Goal: Task Accomplishment & Management: Complete application form

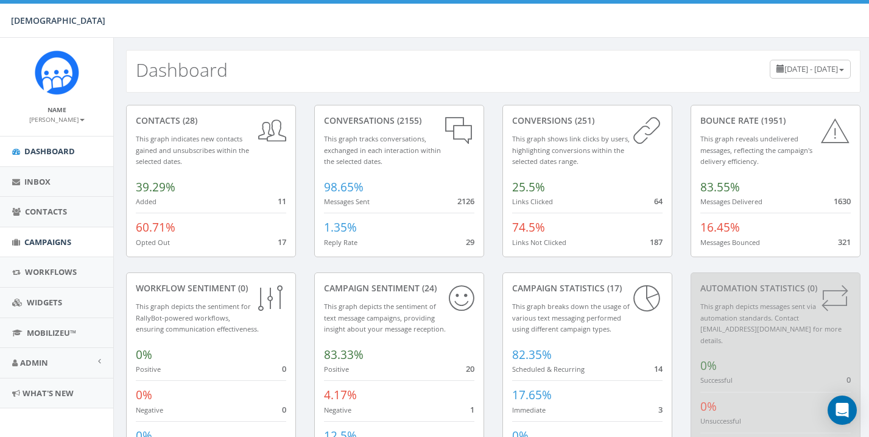
click at [44, 236] on span "Campaigns" at bounding box center [47, 241] width 47 height 11
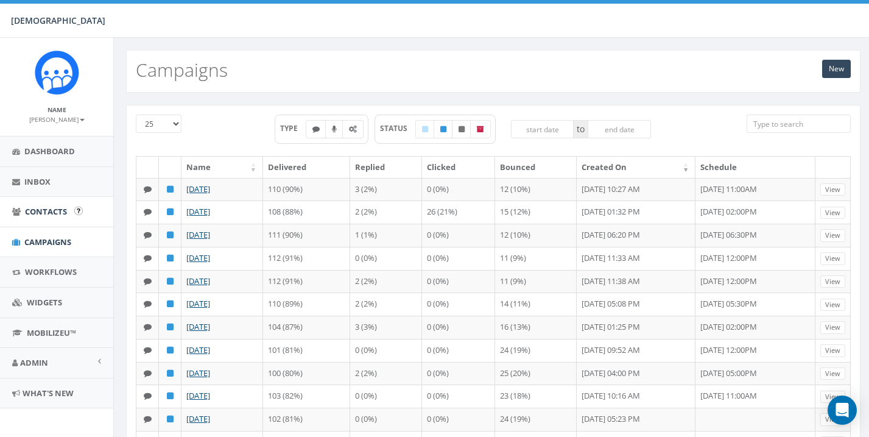
click at [43, 206] on span "Contacts" at bounding box center [46, 211] width 42 height 11
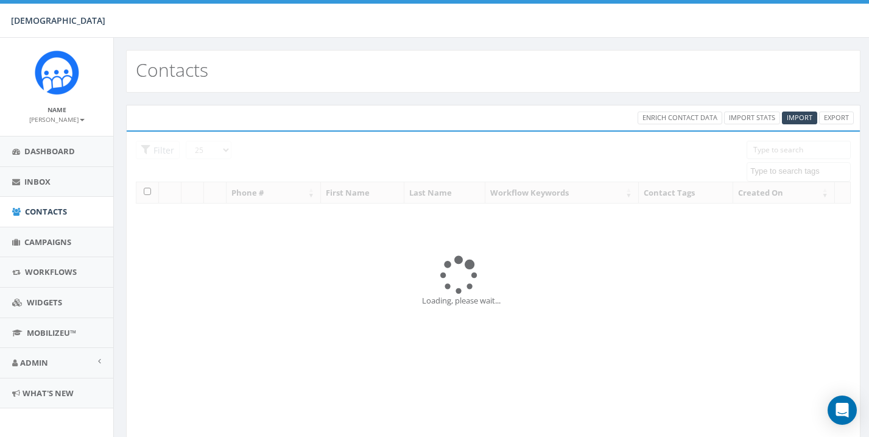
select select
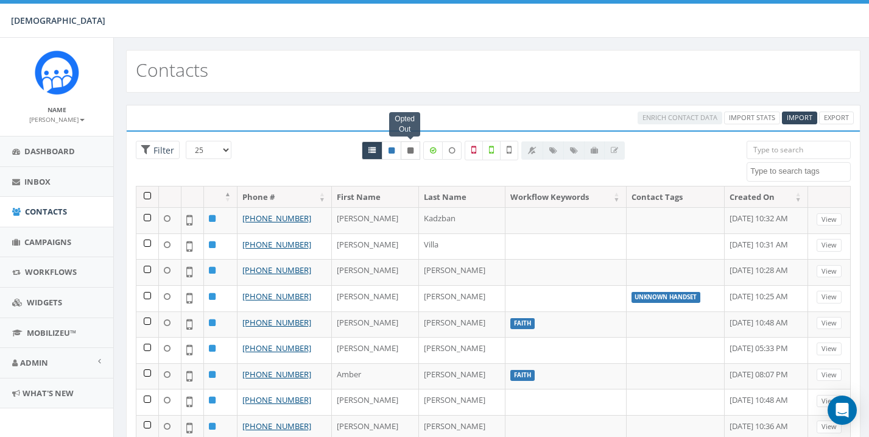
click at [409, 149] on icon at bounding box center [410, 150] width 6 height 7
radio input "true"
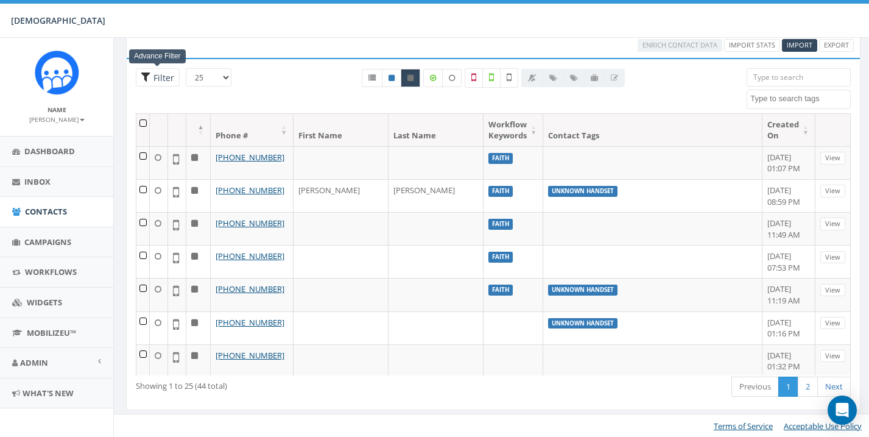
click at [153, 77] on span "Filter" at bounding box center [162, 78] width 24 height 12
radio input "true"
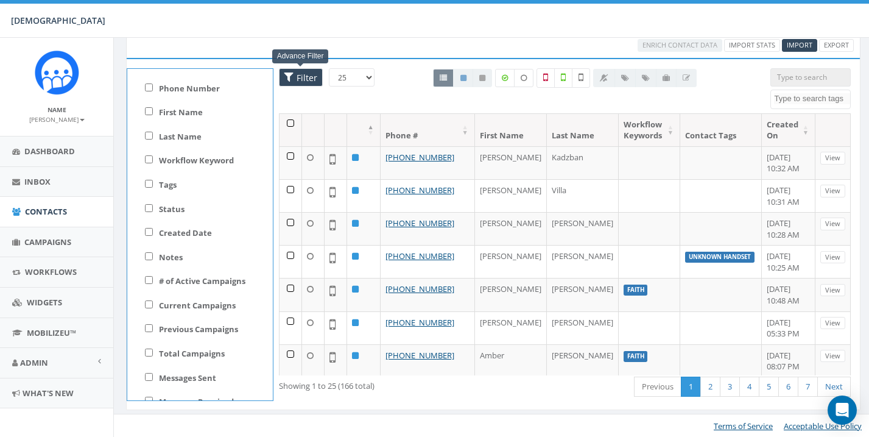
click at [306, 72] on span "Filter" at bounding box center [306, 78] width 24 height 12
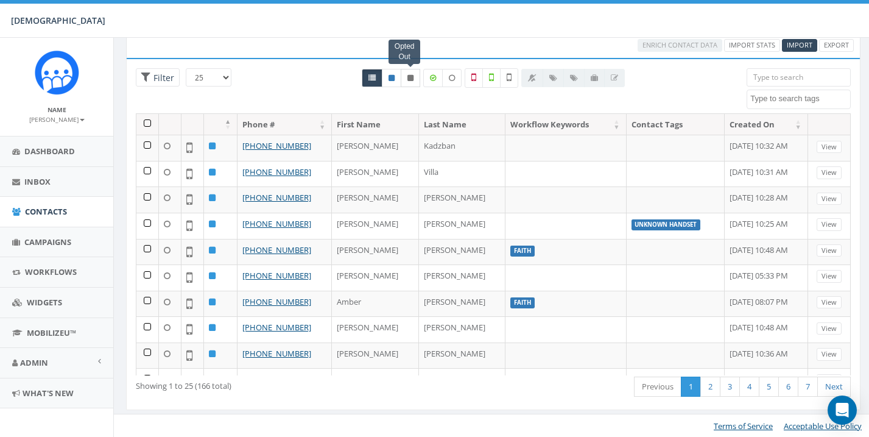
click at [415, 72] on link at bounding box center [410, 78] width 19 height 18
radio input "true"
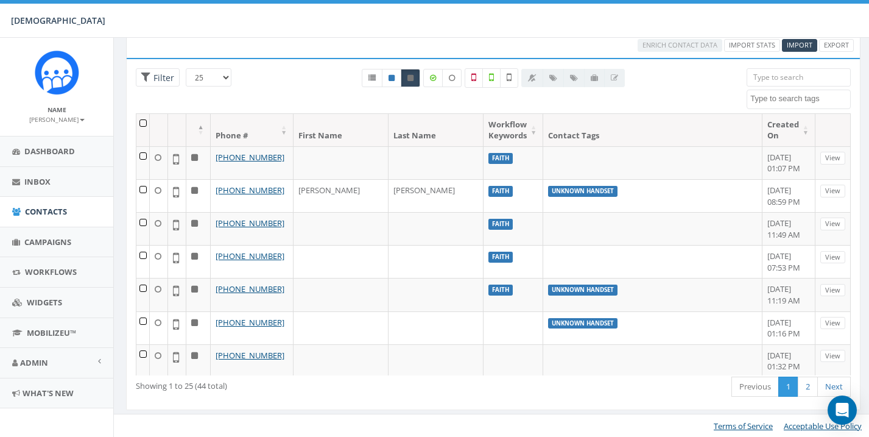
select select "100"
click at [37, 238] on span "Campaigns" at bounding box center [47, 241] width 47 height 11
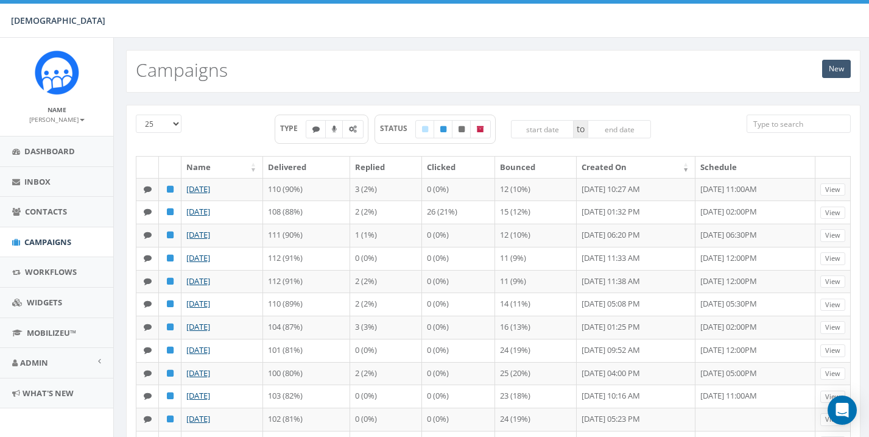
click at [837, 70] on link "New" at bounding box center [836, 69] width 29 height 18
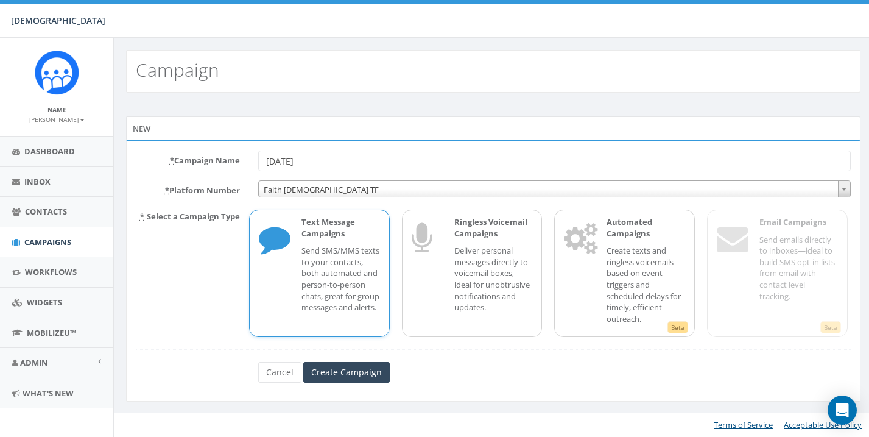
type input "[DATE]"
click at [332, 273] on p "Send SMS/MMS texts to your contacts, both automated and person-to-person chats,…" at bounding box center [340, 279] width 79 height 68
click at [340, 363] on input "Create Campaign" at bounding box center [346, 372] width 86 height 21
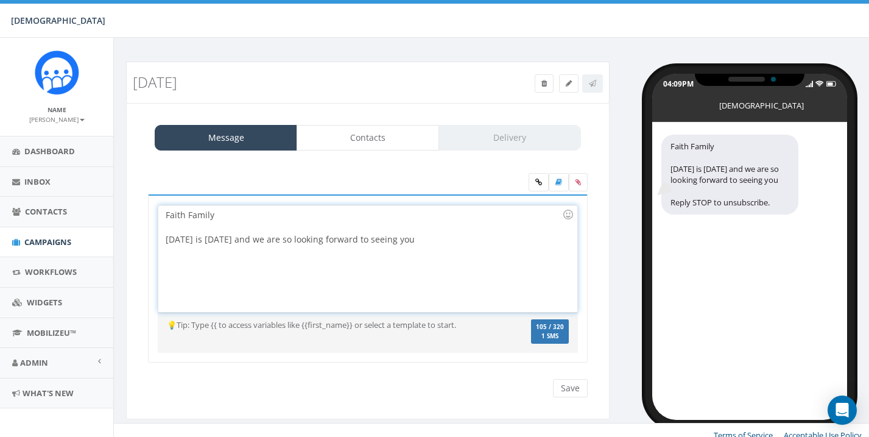
click at [304, 238] on div "Tomorrow is Sunday and we are so looking forward to seeing you" at bounding box center [364, 239] width 397 height 12
click at [433, 247] on div "Faith Family Tomorrow is Sunday and we are looking forward to seeing you" at bounding box center [367, 258] width 418 height 107
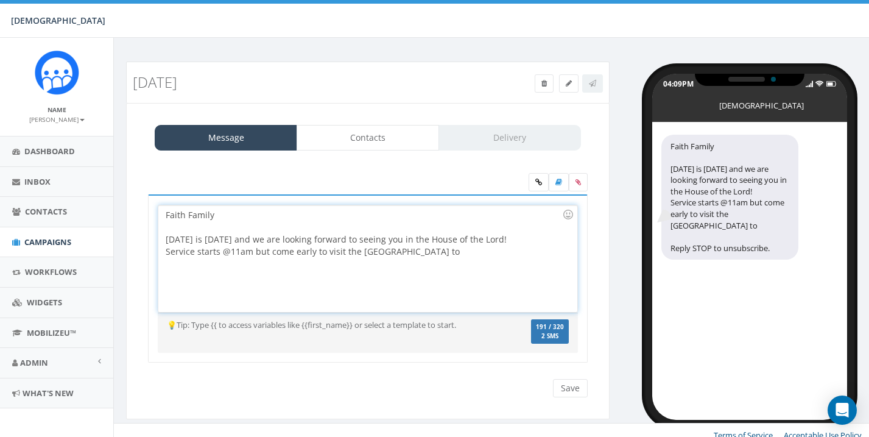
click at [267, 250] on div "Service starts @11am but come early to visit the Faith Cafe to" at bounding box center [364, 251] width 397 height 12
click at [428, 255] on div "Service starts @11am! So come early to visit the Faith Cafe to" at bounding box center [364, 251] width 397 height 12
click at [532, 239] on div "Tomorrow is Sunday and we are looking forward to seeing you in the House of the…" at bounding box center [364, 239] width 397 height 12
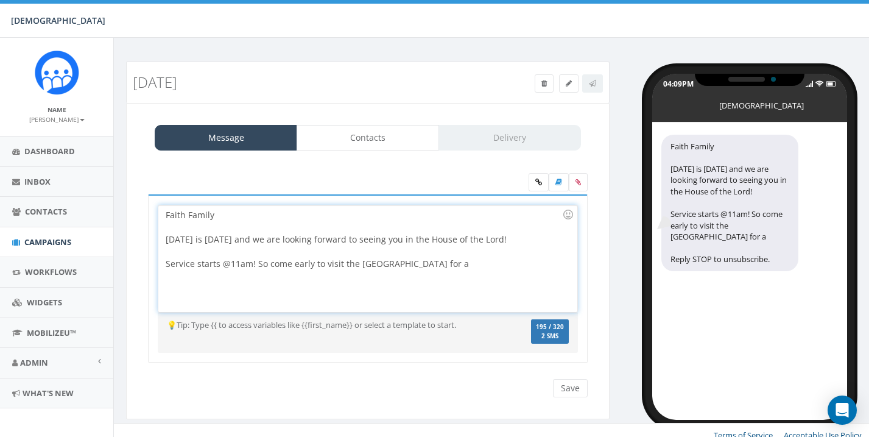
click at [417, 263] on div "Service starts @11am! So come early to visit the Faith Cafe for a" at bounding box center [364, 264] width 397 height 12
click at [528, 243] on div "Tomorrow is Sunday and we are looking forward to seeing you in the House of the…" at bounding box center [364, 239] width 397 height 12
click at [569, 212] on div at bounding box center [568, 214] width 21 height 21
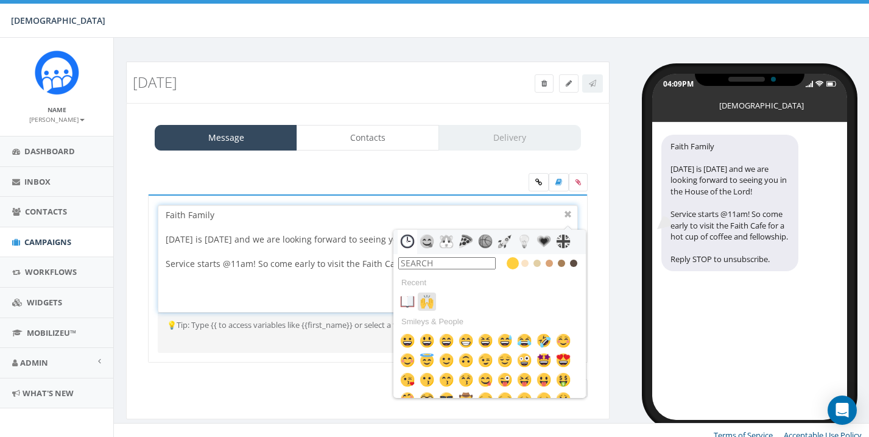
click at [424, 304] on img at bounding box center [427, 301] width 15 height 15
click at [568, 210] on div at bounding box center [568, 214] width 15 height 15
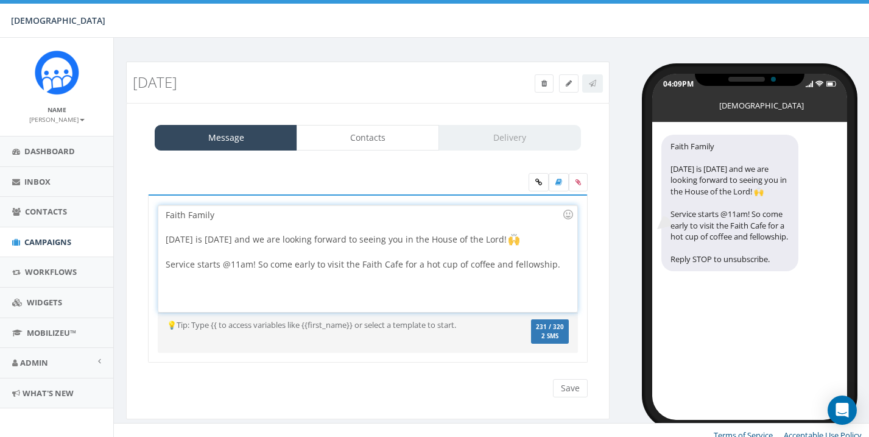
click at [559, 266] on div "Service starts @11am! So come early to visit the Faith Cafe for a hot cup of co…" at bounding box center [364, 264] width 397 height 12
click at [569, 211] on div at bounding box center [568, 214] width 21 height 21
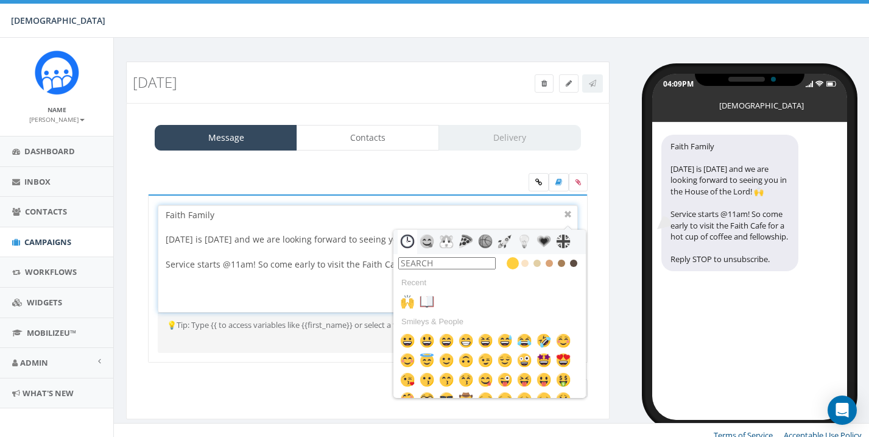
click at [473, 256] on div at bounding box center [489, 263] width 192 height 18
click at [453, 261] on input "text" at bounding box center [446, 263] width 97 height 12
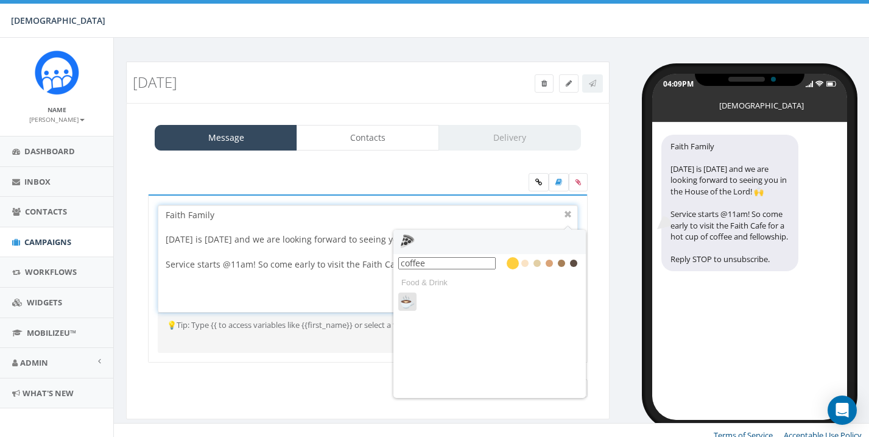
click at [404, 301] on img at bounding box center [407, 301] width 15 height 15
type input "coffee"
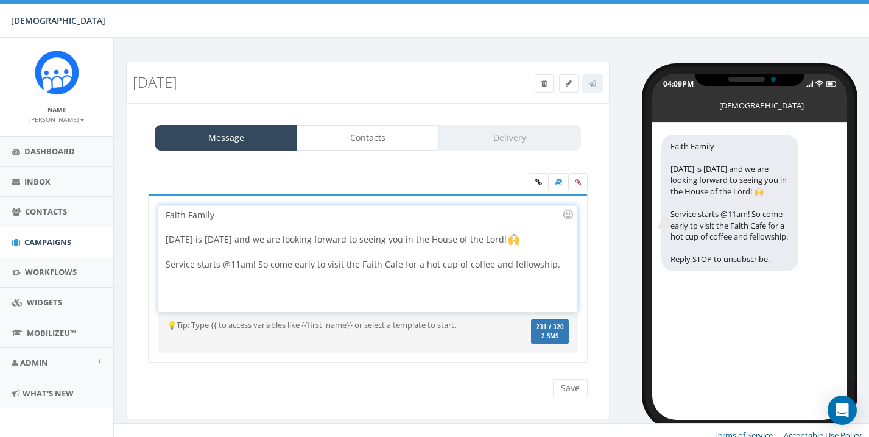
click at [557, 264] on div "Faith Family Tomorrow is Sunday and we are looking forward to seeing you in the…" at bounding box center [367, 258] width 418 height 107
click at [572, 214] on div at bounding box center [568, 214] width 21 height 21
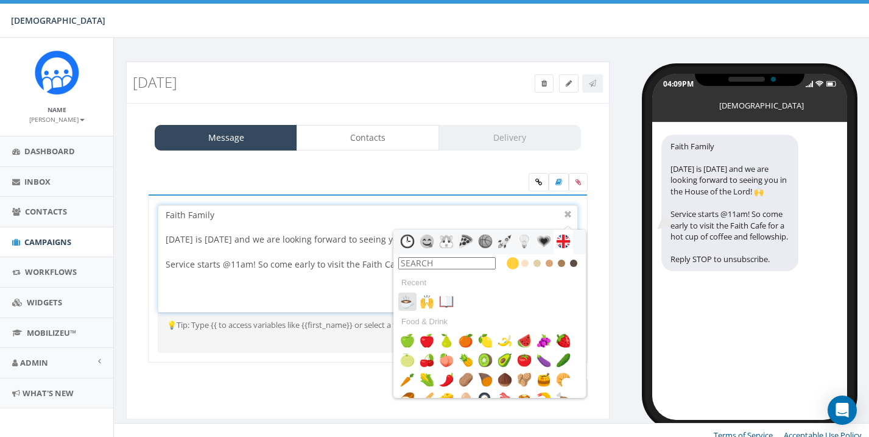
click at [407, 304] on img at bounding box center [407, 301] width 15 height 15
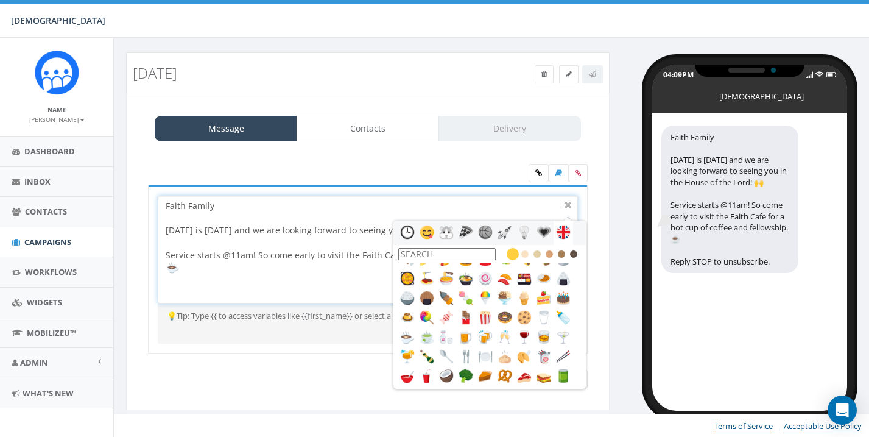
scroll to position [9, 0]
click at [429, 238] on img at bounding box center [427, 232] width 15 height 15
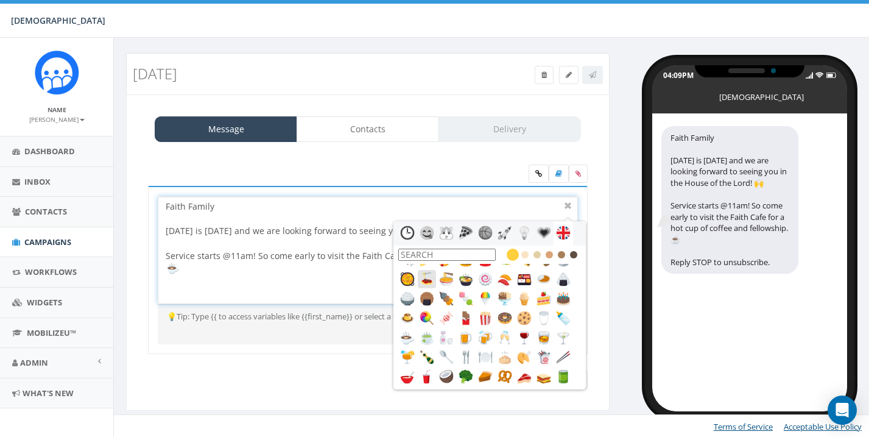
scroll to position [150, 0]
click at [403, 234] on img at bounding box center [407, 232] width 15 height 15
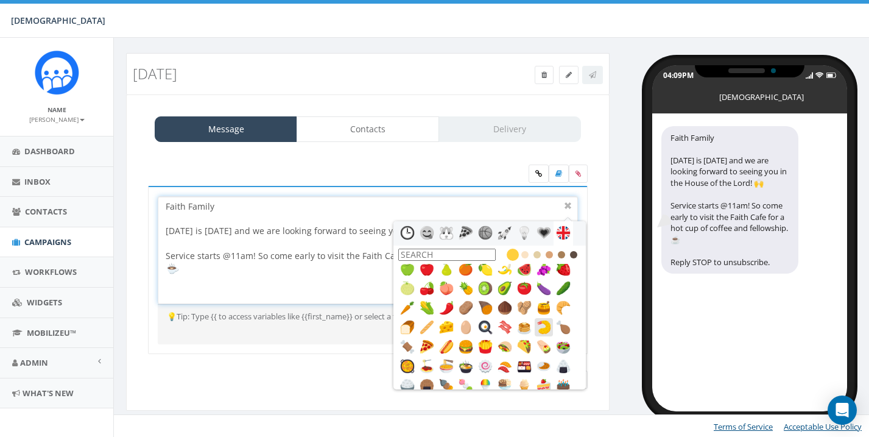
scroll to position [84, 0]
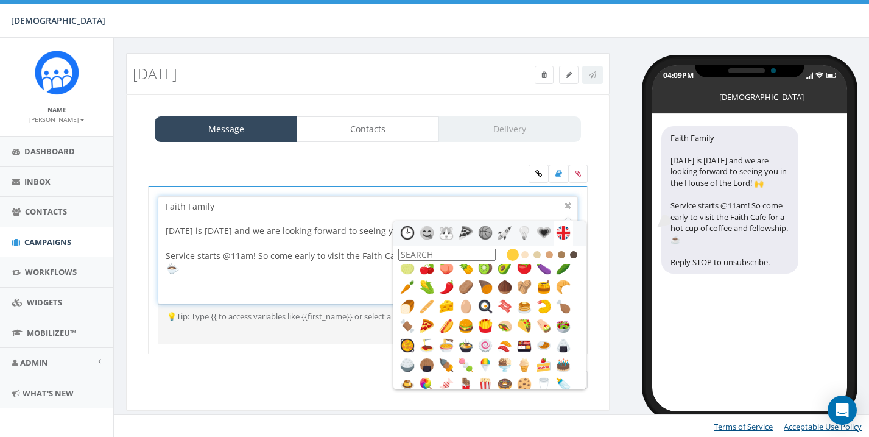
click at [527, 254] on icon at bounding box center [525, 255] width 12 height 12
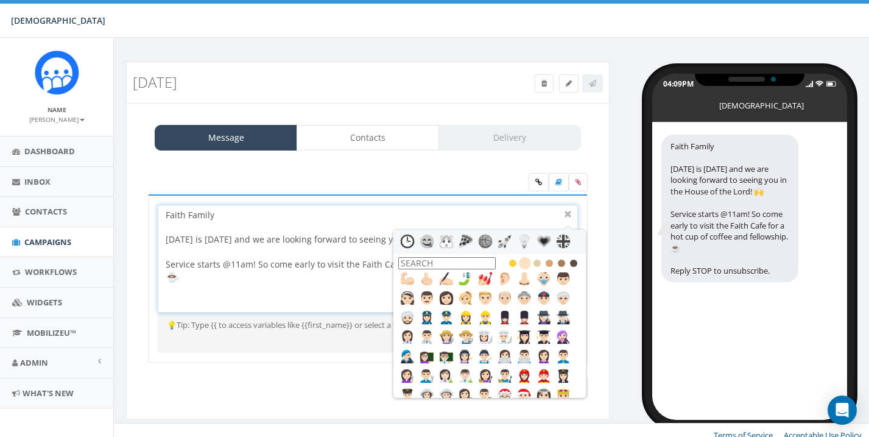
scroll to position [85, 0]
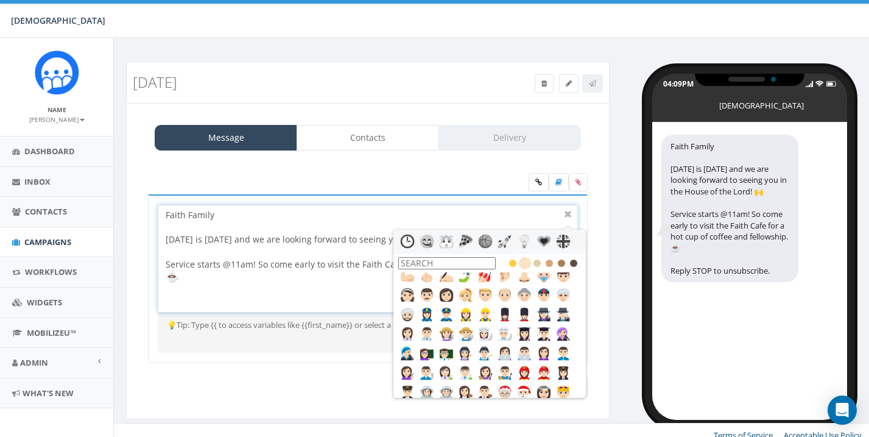
click at [540, 259] on icon at bounding box center [537, 263] width 12 height 12
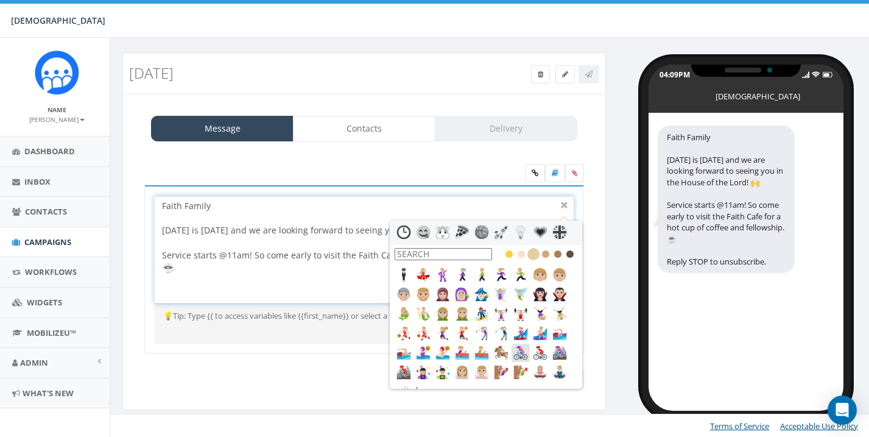
scroll to position [9, 4]
click at [545, 253] on icon at bounding box center [546, 255] width 12 height 12
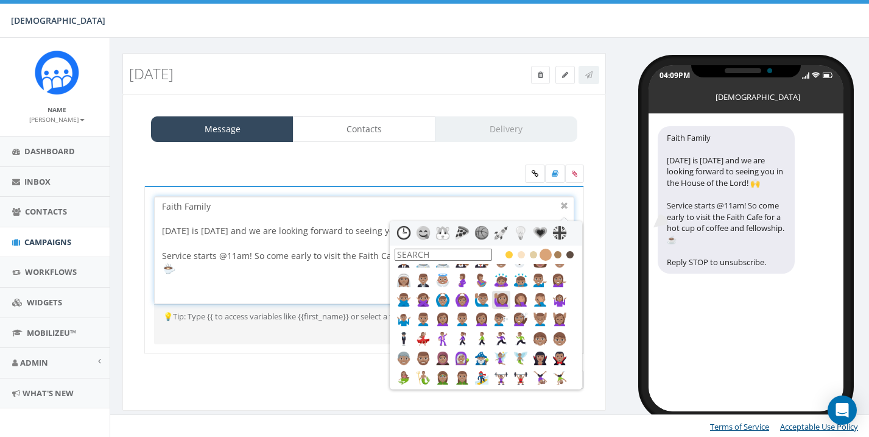
scroll to position [210, 0]
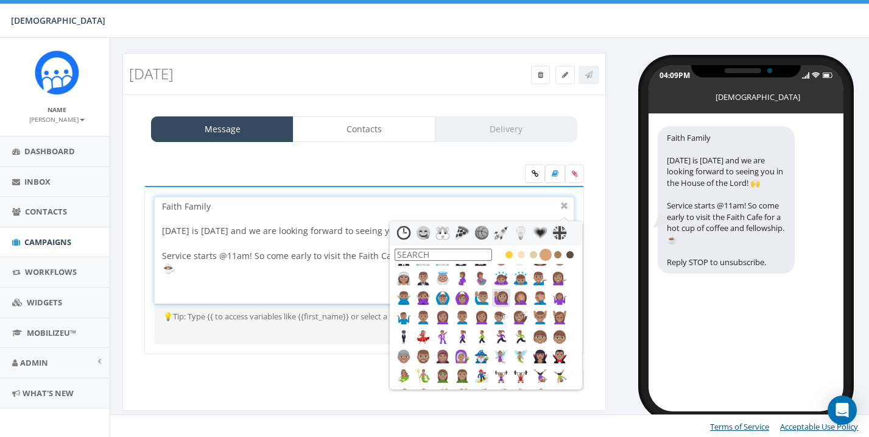
click at [506, 298] on img at bounding box center [501, 298] width 15 height 15
click at [486, 294] on img at bounding box center [481, 298] width 15 height 15
click at [564, 202] on div at bounding box center [564, 206] width 15 height 15
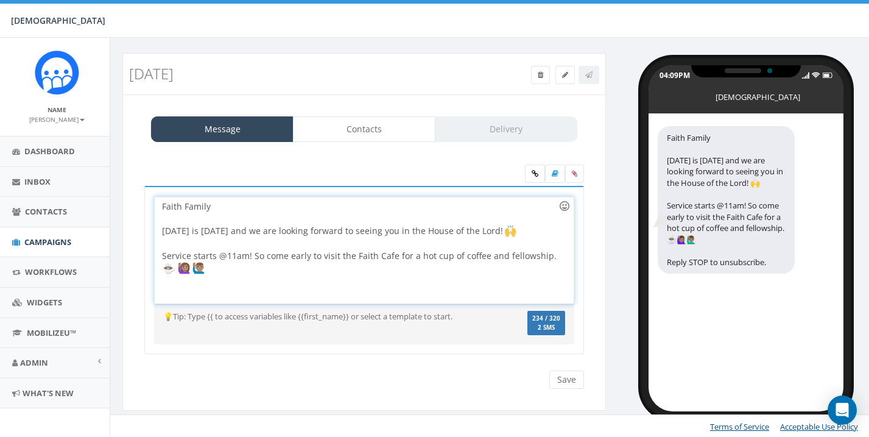
click at [568, 200] on div at bounding box center [564, 206] width 21 height 21
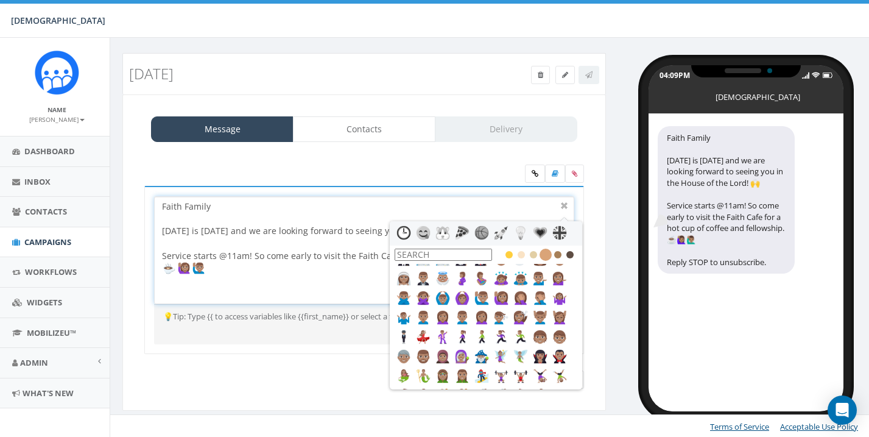
click at [534, 249] on icon at bounding box center [533, 255] width 12 height 12
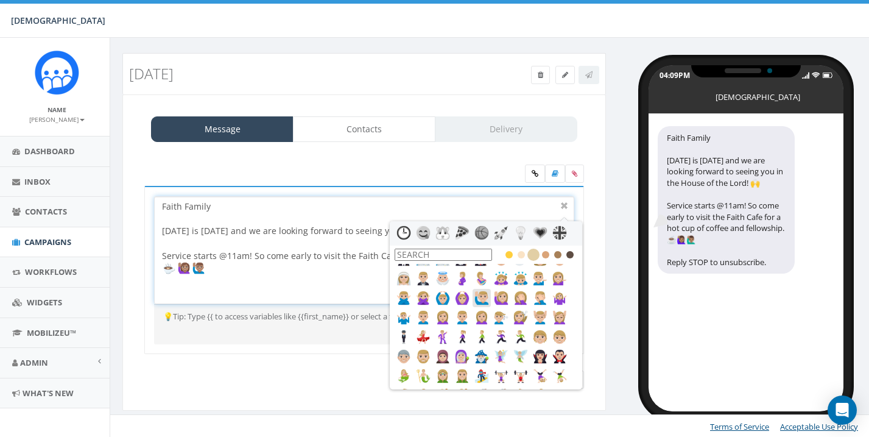
click at [481, 302] on img at bounding box center [481, 298] width 15 height 15
click at [498, 297] on img at bounding box center [501, 298] width 15 height 15
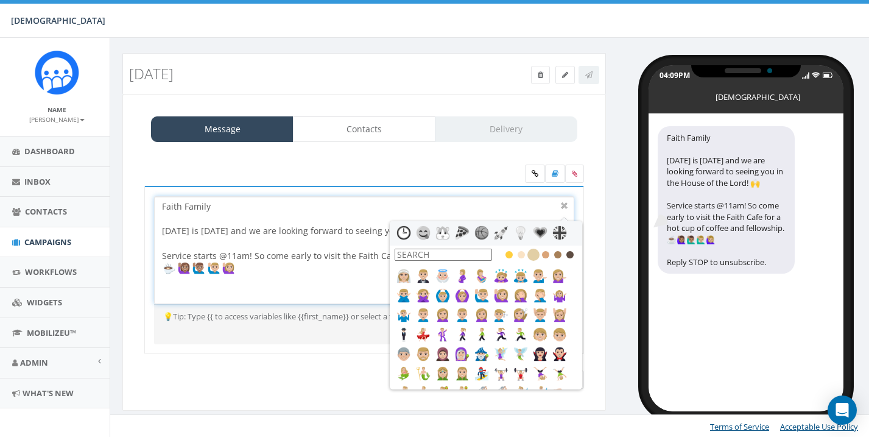
scroll to position [223, 0]
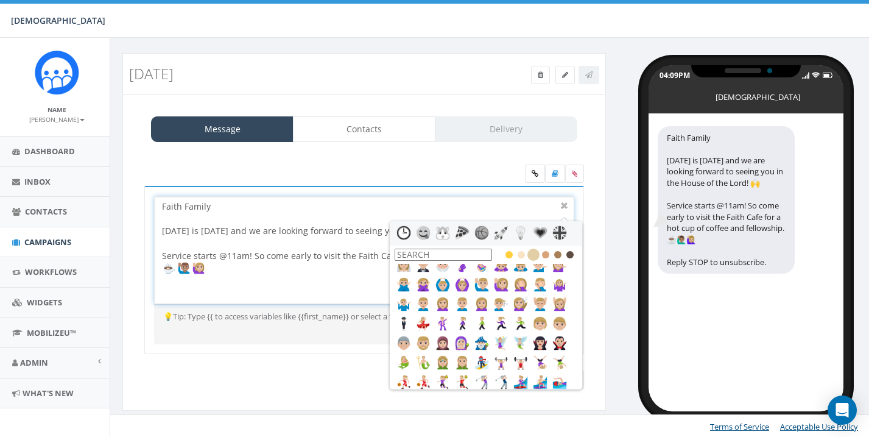
click at [351, 280] on div "Faith Family Tomorrow is Sunday and we are looking forward to seeing you in the…" at bounding box center [364, 250] width 418 height 107
click at [566, 203] on div at bounding box center [564, 206] width 15 height 15
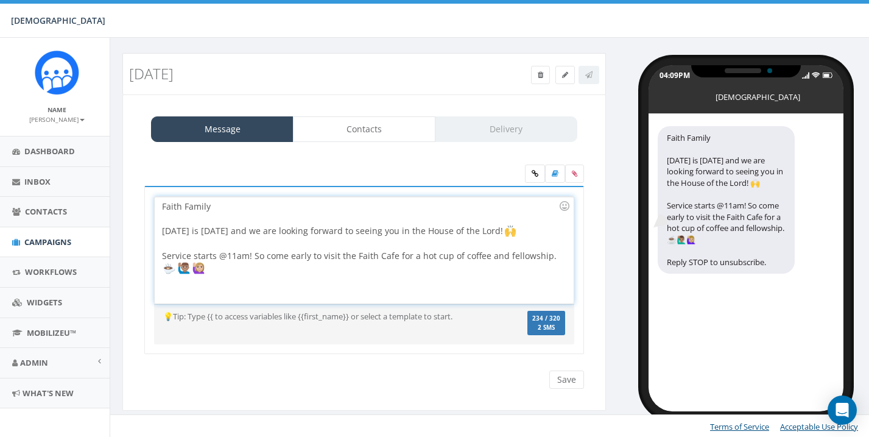
click at [542, 259] on div "Faith Family Tomorrow is Sunday and we are looking forward to seeing you in the…" at bounding box center [364, 250] width 418 height 107
click at [496, 290] on div "Faith Family Tomorrow is Sunday and we are looking forward to seeing you in the…" at bounding box center [364, 250] width 418 height 107
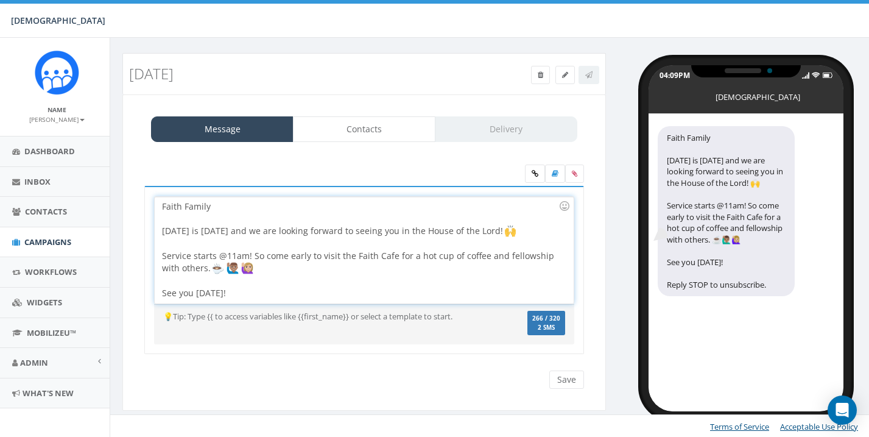
click at [301, 269] on div "Faith Family Tomorrow is Sunday and we are looking forward to seeing you in the…" at bounding box center [364, 250] width 418 height 107
click at [568, 204] on div at bounding box center [564, 206] width 21 height 21
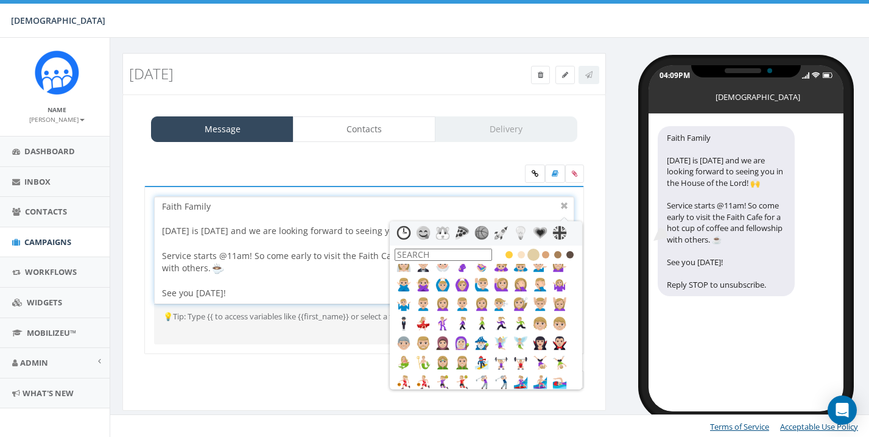
click at [508, 253] on icon at bounding box center [509, 255] width 12 height 12
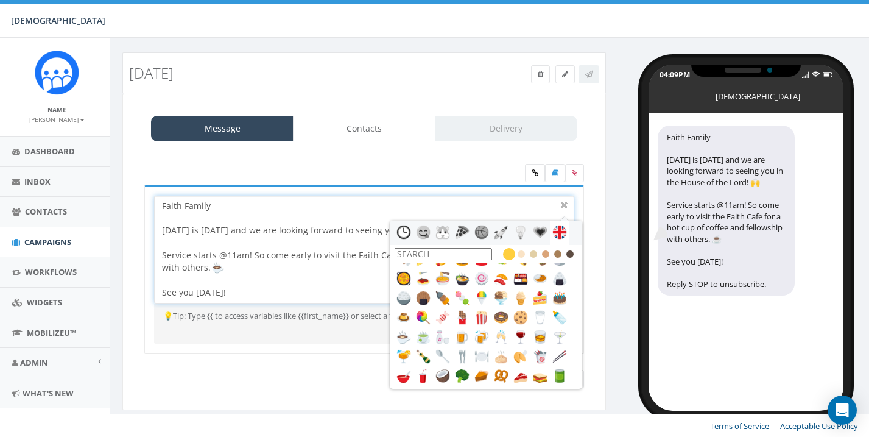
scroll to position [9, 4]
click at [425, 228] on img at bounding box center [423, 232] width 15 height 15
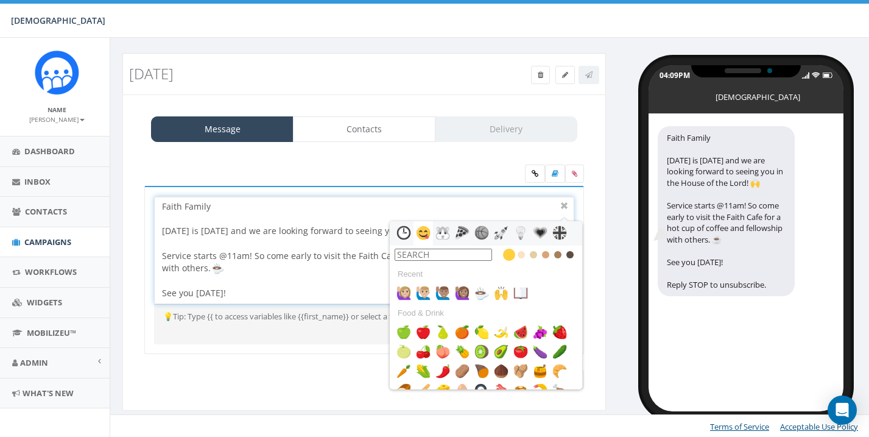
scroll to position [0, 0]
click at [438, 233] on img at bounding box center [442, 232] width 15 height 15
click at [462, 232] on img at bounding box center [462, 232] width 15 height 15
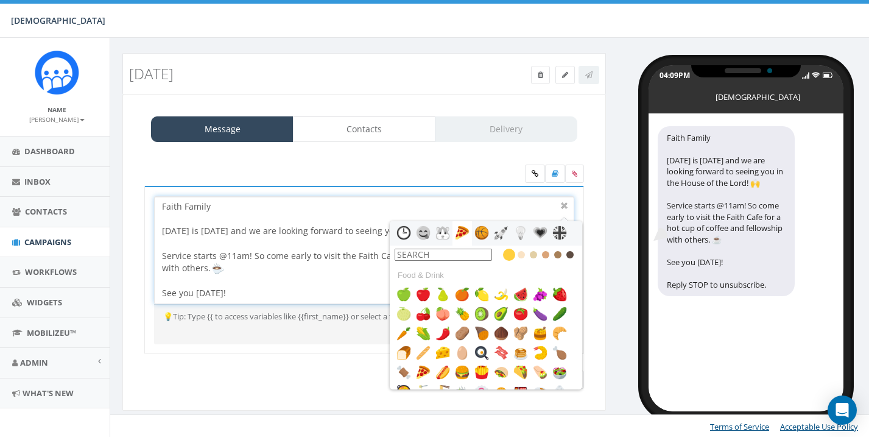
scroll to position [38, 0]
click at [477, 232] on img at bounding box center [481, 232] width 15 height 15
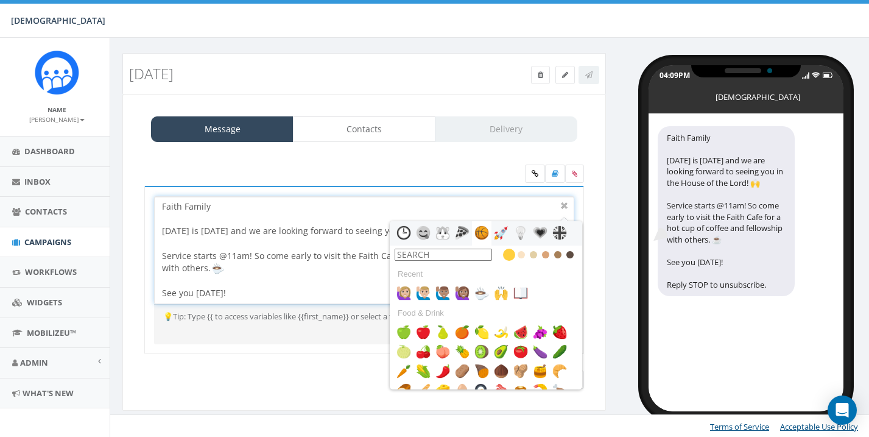
click at [504, 234] on img at bounding box center [501, 232] width 15 height 15
click at [522, 233] on img at bounding box center [520, 232] width 15 height 15
click at [545, 231] on img at bounding box center [540, 232] width 15 height 15
click at [559, 233] on img at bounding box center [559, 232] width 15 height 15
click at [404, 231] on img at bounding box center [404, 232] width 15 height 15
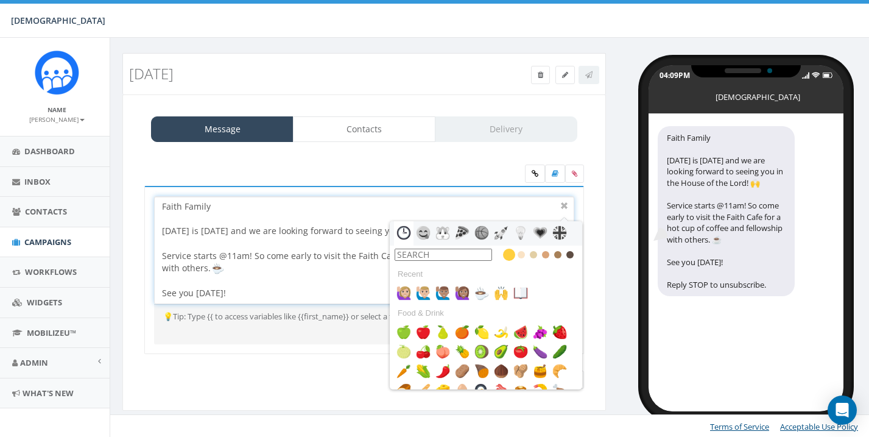
click at [404, 231] on img at bounding box center [404, 232] width 15 height 15
click at [446, 256] on input "text" at bounding box center [443, 255] width 97 height 12
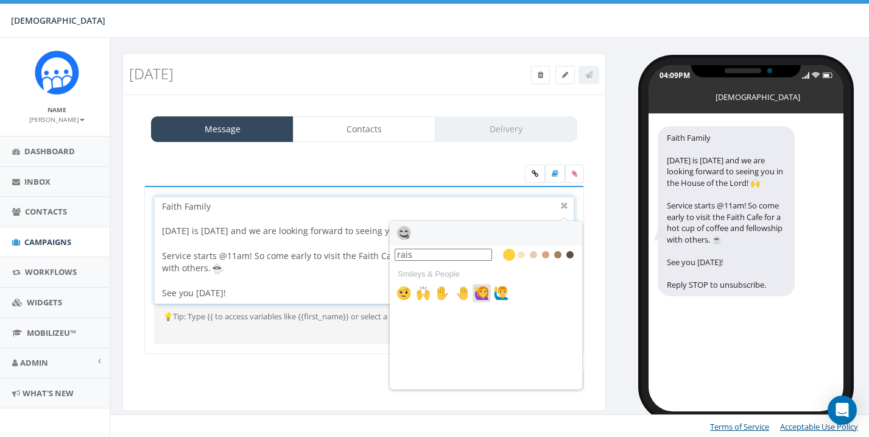
click at [485, 297] on img at bounding box center [481, 293] width 15 height 15
type input "rais"
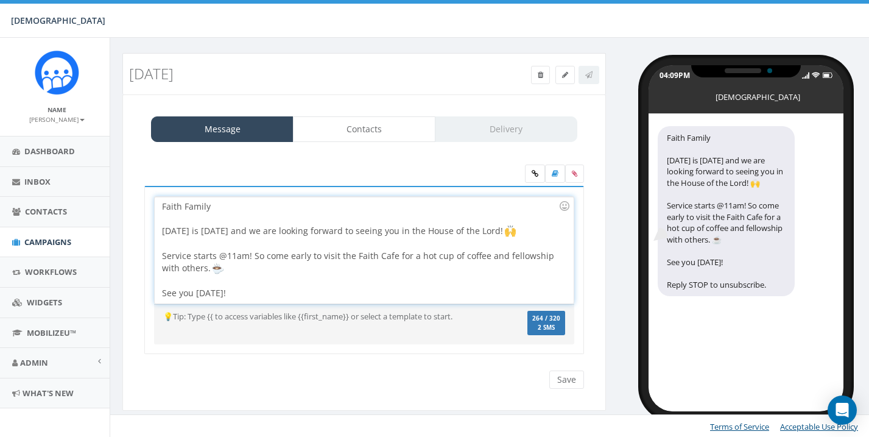
click at [343, 270] on div "Faith Family Tomorrow is Sunday and we are looking forward to seeing you in the…" at bounding box center [364, 250] width 418 height 107
click at [566, 208] on div at bounding box center [564, 206] width 21 height 21
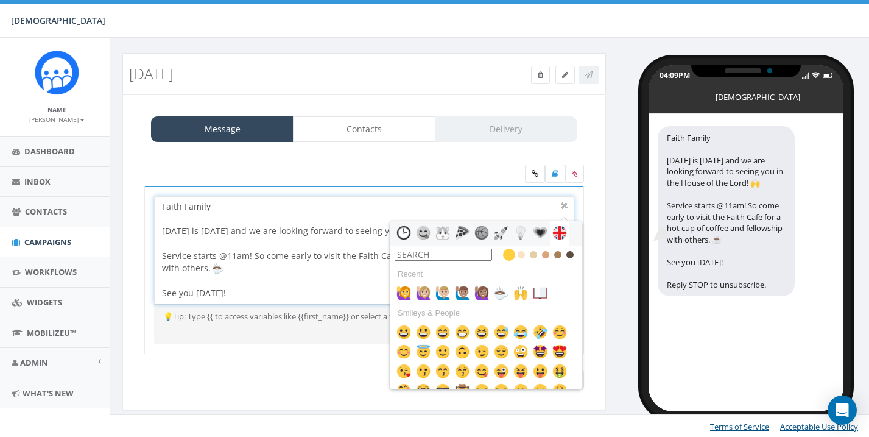
click at [485, 256] on input "text" at bounding box center [443, 255] width 97 height 12
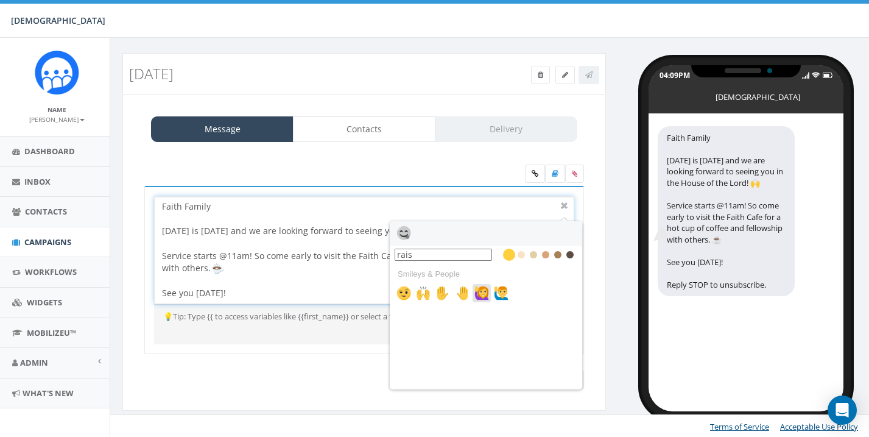
click at [485, 289] on img at bounding box center [481, 293] width 15 height 15
type input "rais"
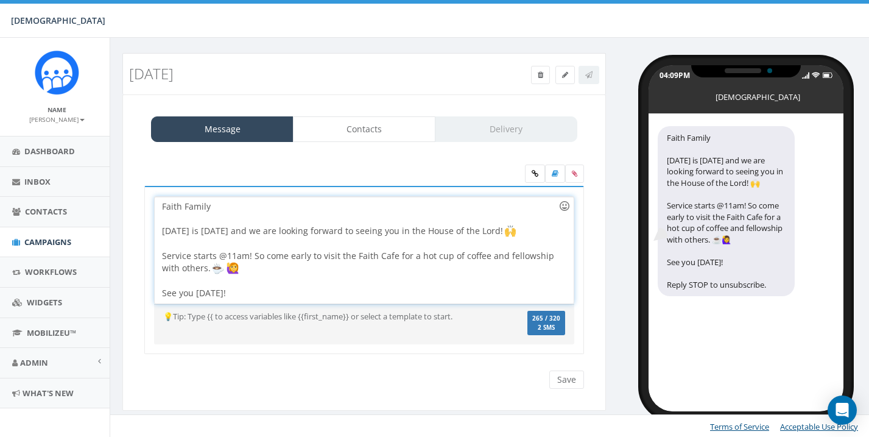
click at [569, 207] on div at bounding box center [564, 206] width 21 height 21
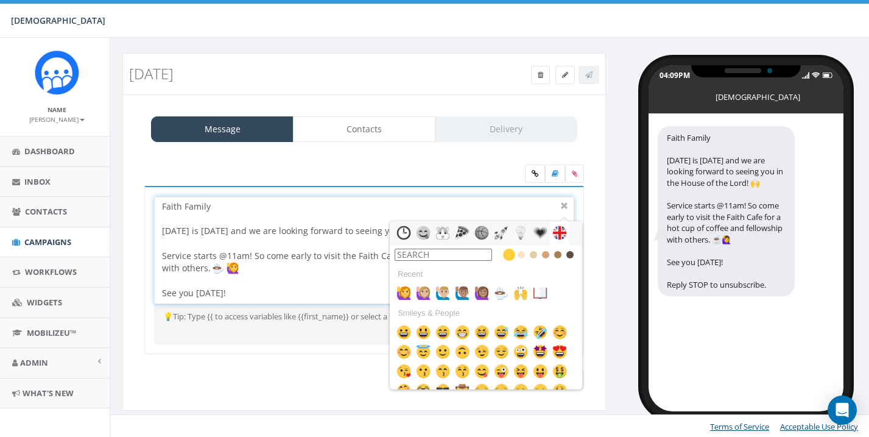
click at [440, 255] on input "text" at bounding box center [443, 255] width 97 height 12
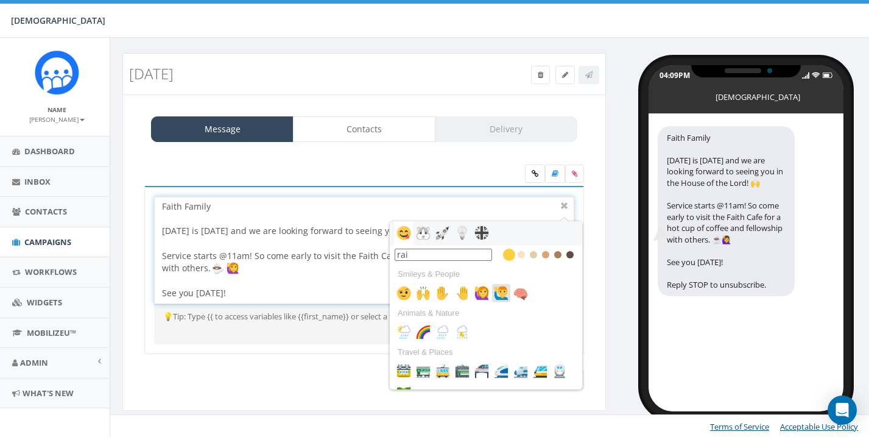
click at [504, 294] on img at bounding box center [501, 293] width 15 height 15
type input "rai"
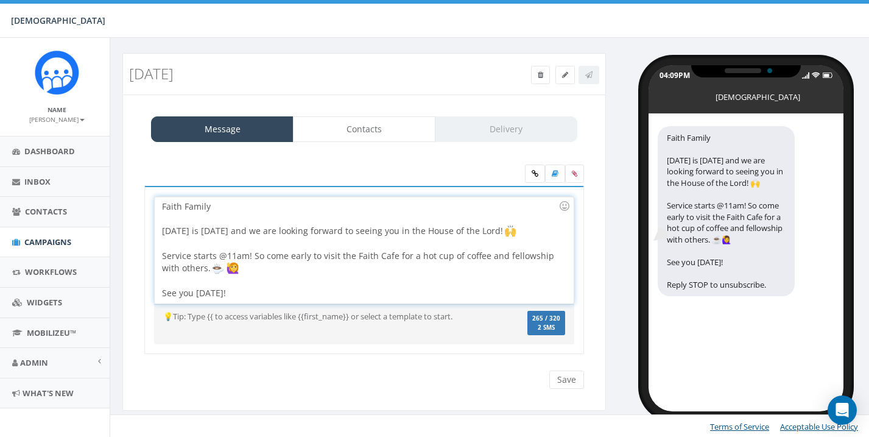
click at [457, 270] on div "Faith Family Tomorrow is Sunday and we are looking forward to seeing you in the…" at bounding box center [364, 250] width 418 height 107
click at [569, 203] on div at bounding box center [564, 206] width 21 height 21
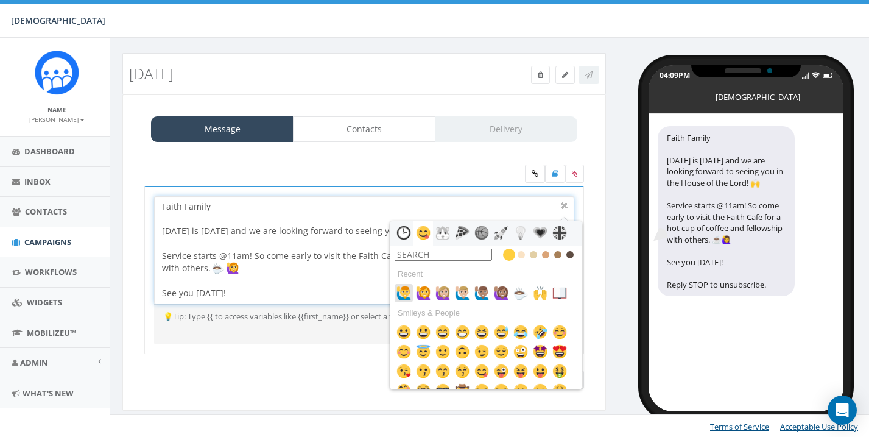
click at [397, 291] on img at bounding box center [404, 293] width 15 height 15
click at [563, 202] on div at bounding box center [564, 206] width 15 height 15
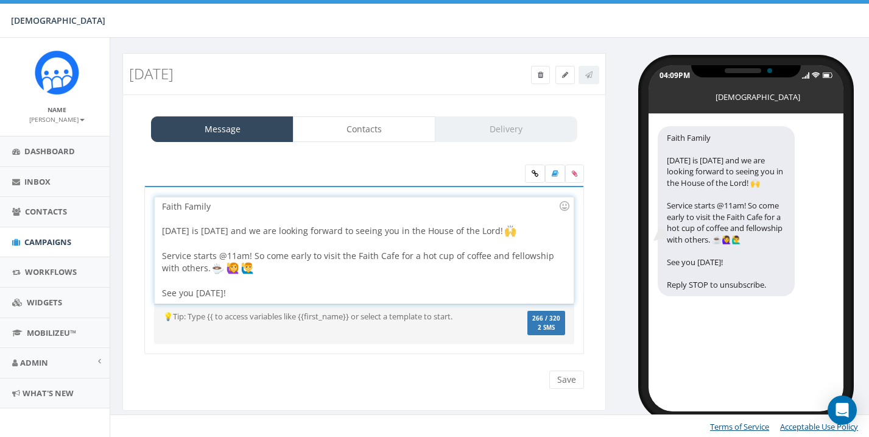
click at [353, 297] on div "Faith Family Tomorrow is Sunday and we are looking forward to seeing you in the…" at bounding box center [364, 250] width 418 height 107
click at [566, 209] on div at bounding box center [564, 206] width 21 height 21
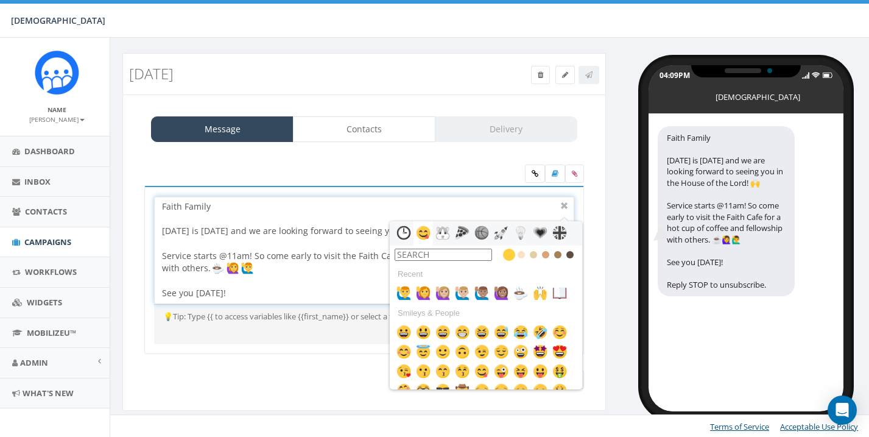
click at [465, 253] on input "text" at bounding box center [443, 255] width 97 height 12
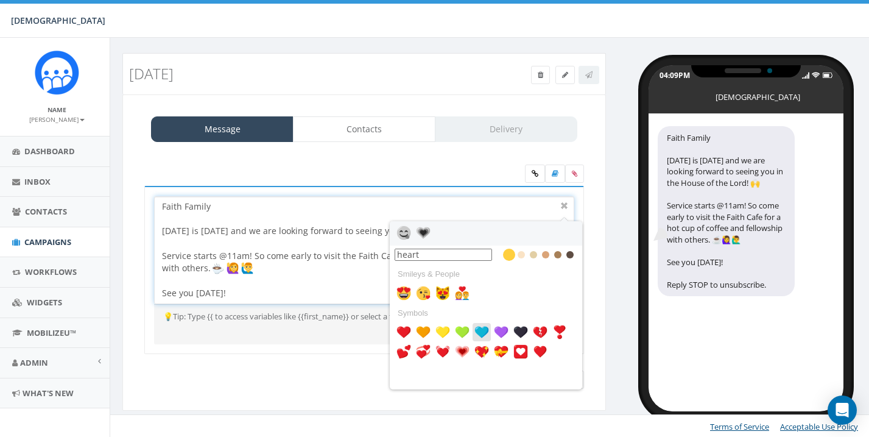
click at [484, 332] on img at bounding box center [481, 332] width 15 height 15
type input "heart"
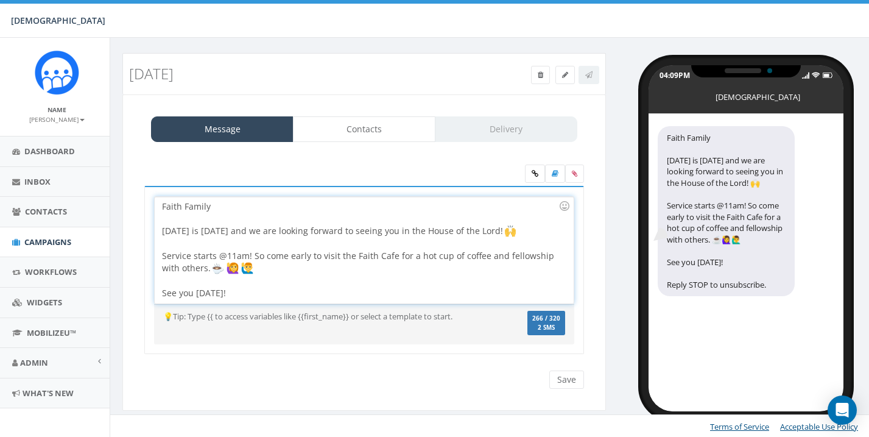
click at [435, 295] on div "Faith Family Tomorrow is Sunday and we are looking forward to seeing you in the…" at bounding box center [364, 250] width 418 height 107
click at [564, 204] on div at bounding box center [564, 206] width 21 height 21
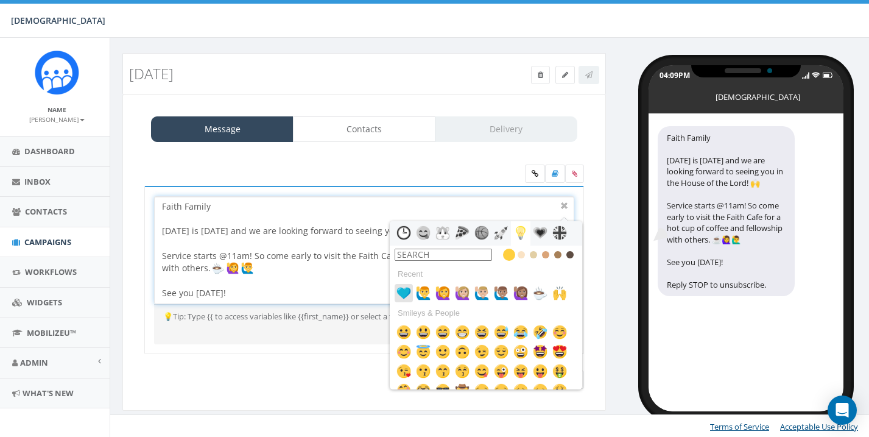
click at [406, 292] on img at bounding box center [404, 293] width 15 height 15
click at [364, 127] on link "Contacts" at bounding box center [364, 129] width 143 height 26
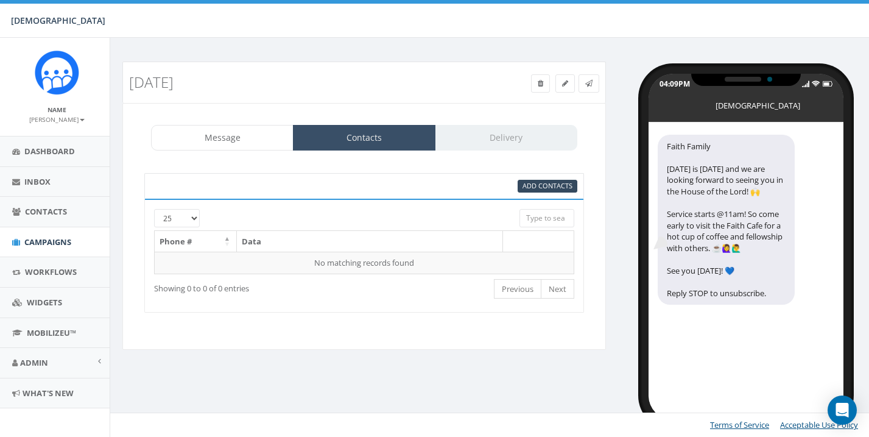
scroll to position [0, 4]
click at [529, 184] on span "Add Contacts" at bounding box center [548, 185] width 50 height 9
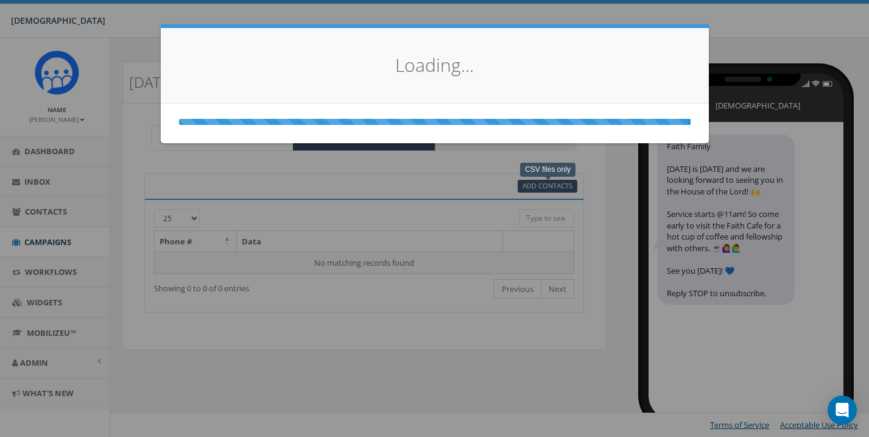
select select
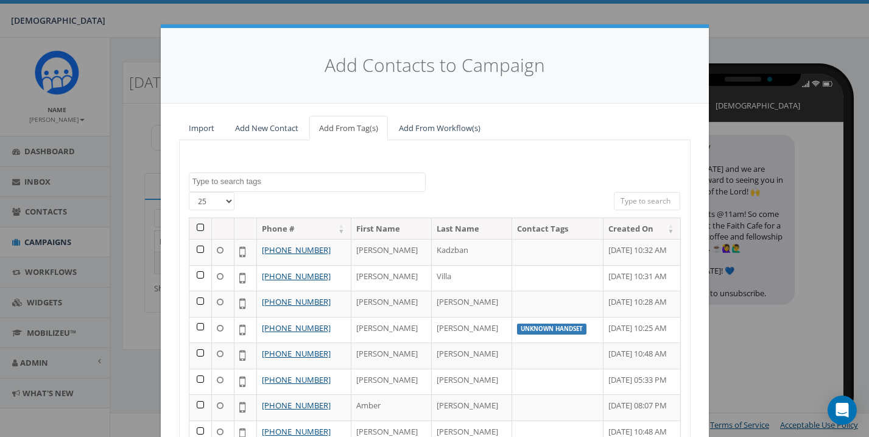
click at [200, 226] on th at bounding box center [200, 228] width 23 height 21
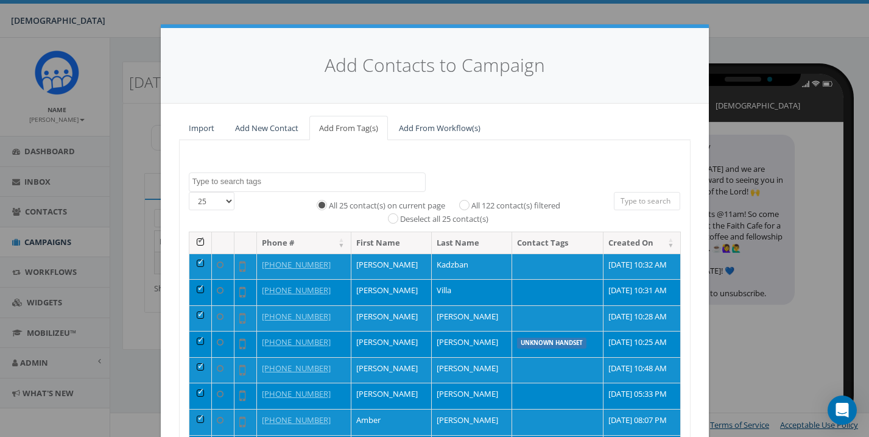
click at [465, 201] on input "All 122 contact(s) filtered" at bounding box center [468, 204] width 8 height 8
radio input "true"
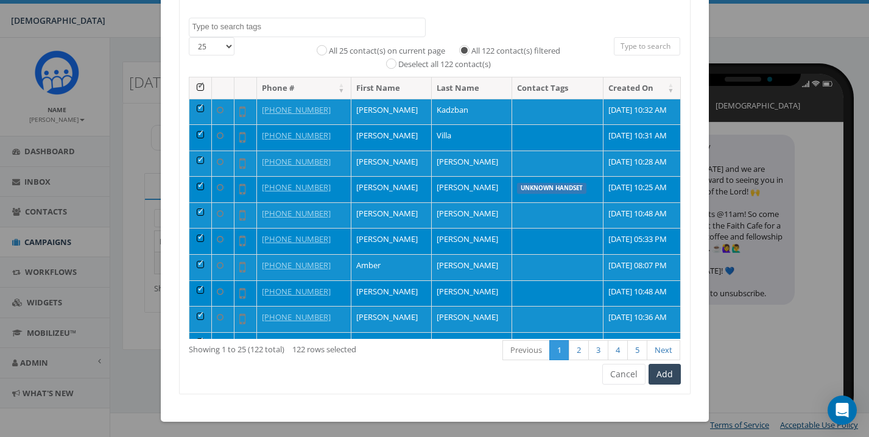
scroll to position [154, 0]
click at [662, 369] on button "Add" at bounding box center [665, 374] width 32 height 21
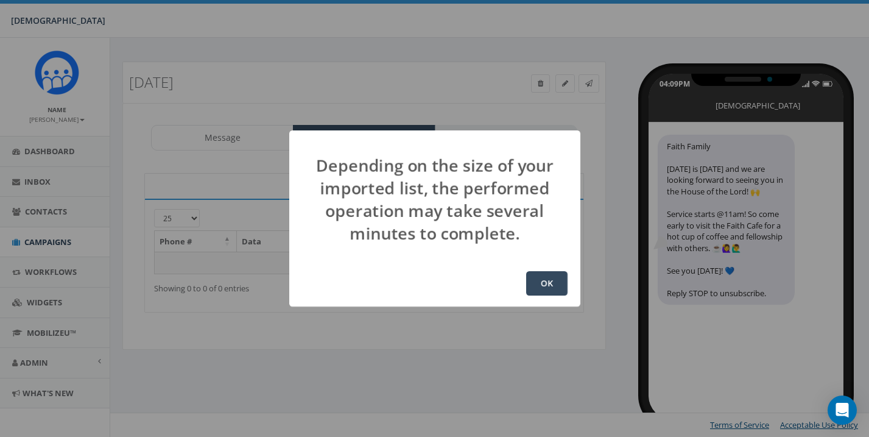
click at [541, 286] on button "OK" at bounding box center [546, 283] width 41 height 24
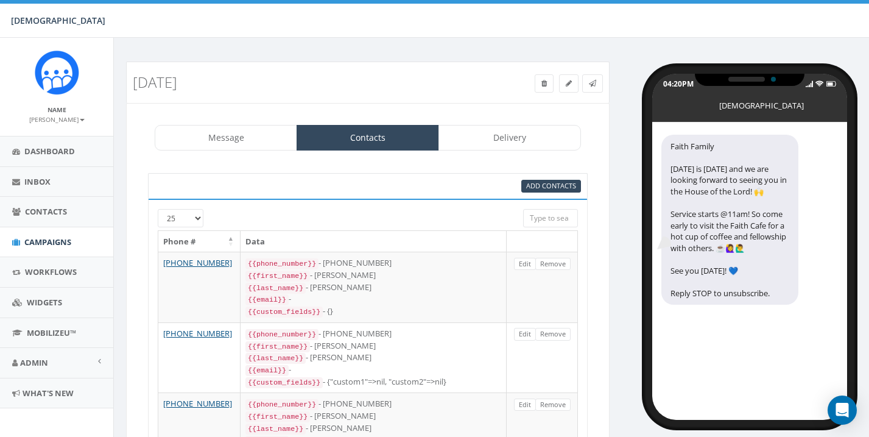
select select "852"
click at [530, 139] on link "Delivery" at bounding box center [510, 138] width 143 height 26
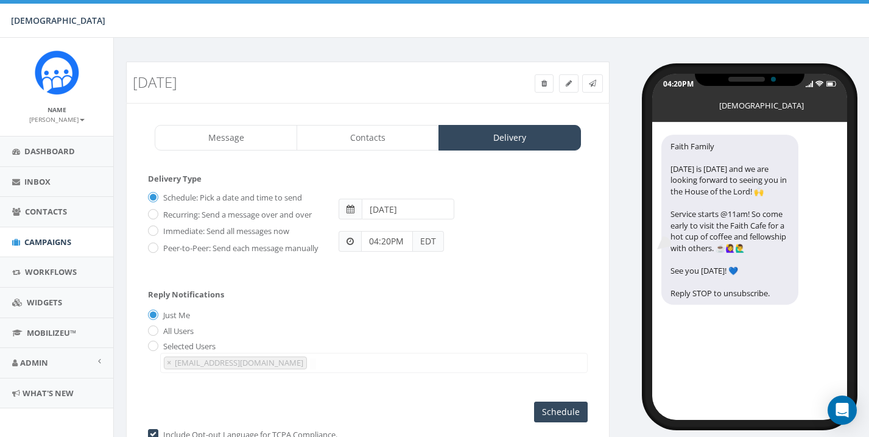
click at [409, 241] on input "04:20PM" at bounding box center [387, 241] width 52 height 21
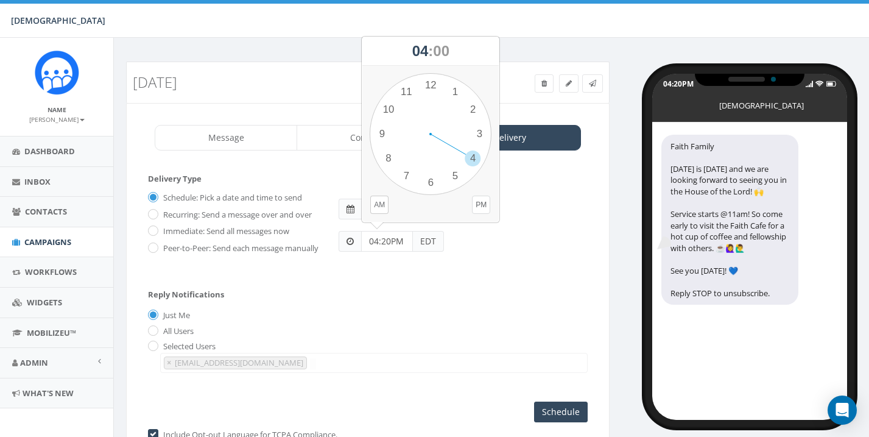
click at [482, 203] on button "PM" at bounding box center [481, 205] width 18 height 18
click at [474, 157] on div "1 2 3 4 5 6 7 8 9 10 11 12 00 05 10 15 20 25 30 35 40 45 50 55" at bounding box center [431, 134] width 122 height 122
click at [431, 180] on div "1 2 3 4 5 6 7 8 9 10 11 12 00 05 10 15 20 25 30 35 40 45 50 55" at bounding box center [431, 134] width 122 height 122
type input "04:30PM"
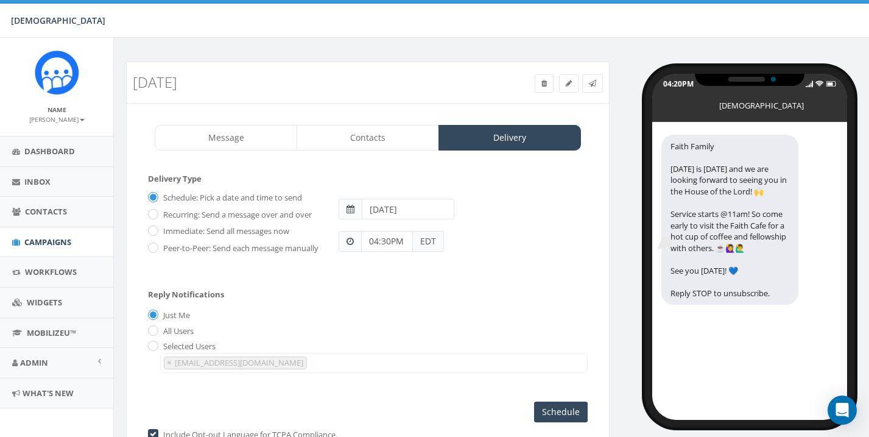
click at [427, 205] on input "2025-10-05" at bounding box center [408, 209] width 92 height 21
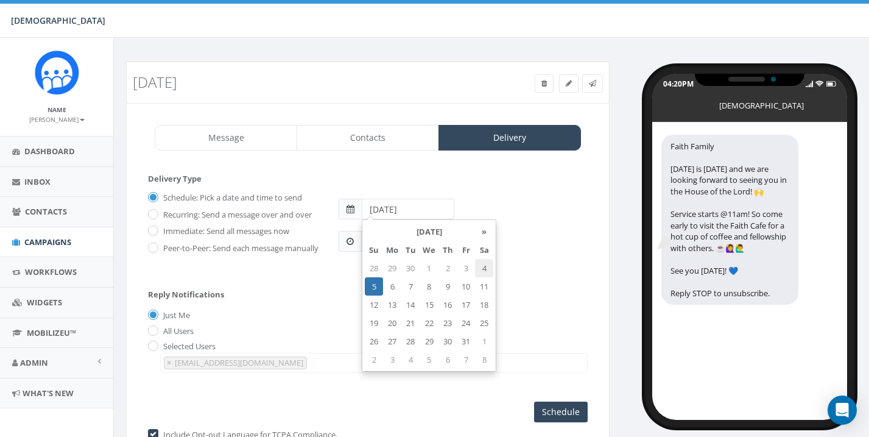
click at [483, 264] on td "4" at bounding box center [484, 268] width 18 height 18
type input "2025-10-04"
click at [535, 315] on div "Reply Notifications Just Me All Users Selected Users james+518@rallycorp.com mk…" at bounding box center [368, 328] width 440 height 101
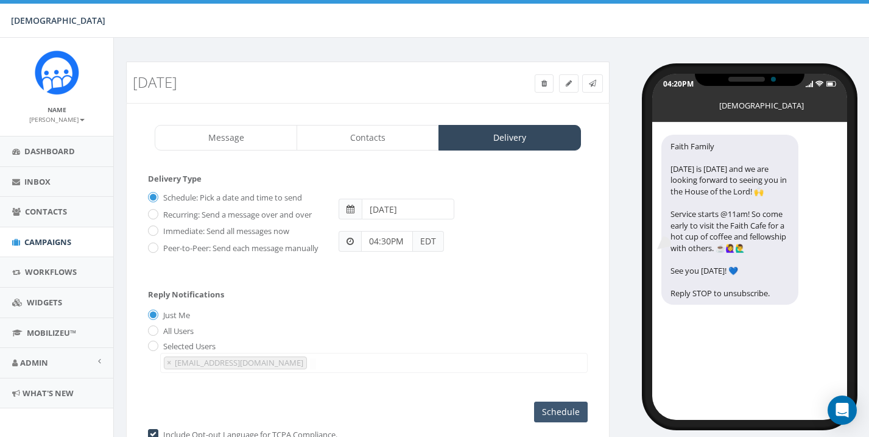
click at [552, 411] on input "Schedule" at bounding box center [561, 411] width 54 height 21
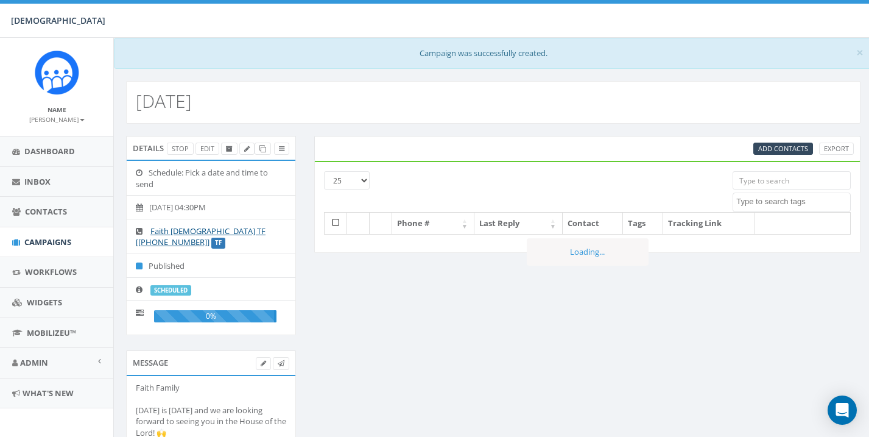
select select
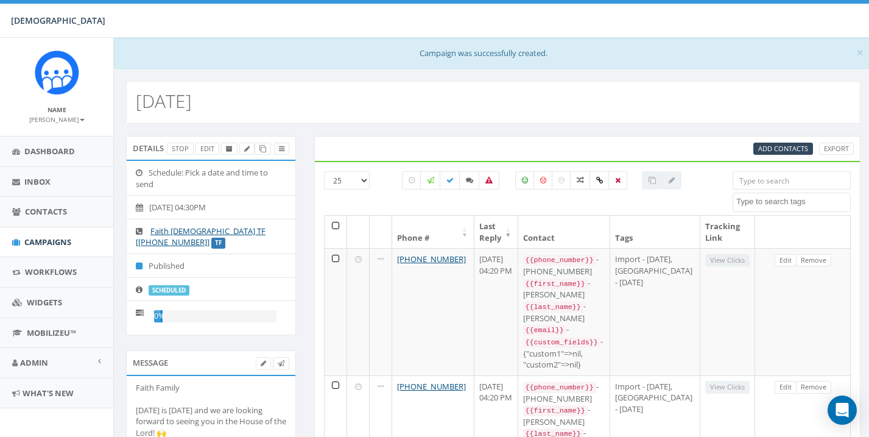
click at [76, 116] on small "[PERSON_NAME]" at bounding box center [56, 119] width 55 height 9
click at [48, 151] on link "Sign Out" at bounding box center [61, 153] width 96 height 15
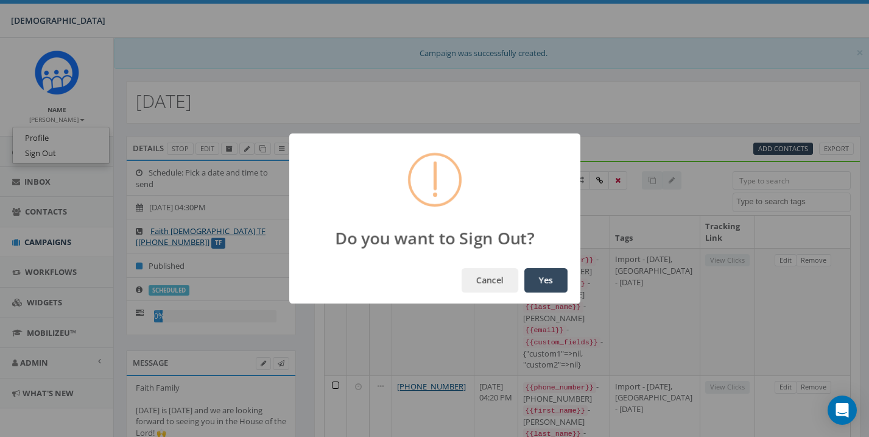
click at [547, 279] on button "Yes" at bounding box center [545, 280] width 43 height 24
